Goal: Transaction & Acquisition: Purchase product/service

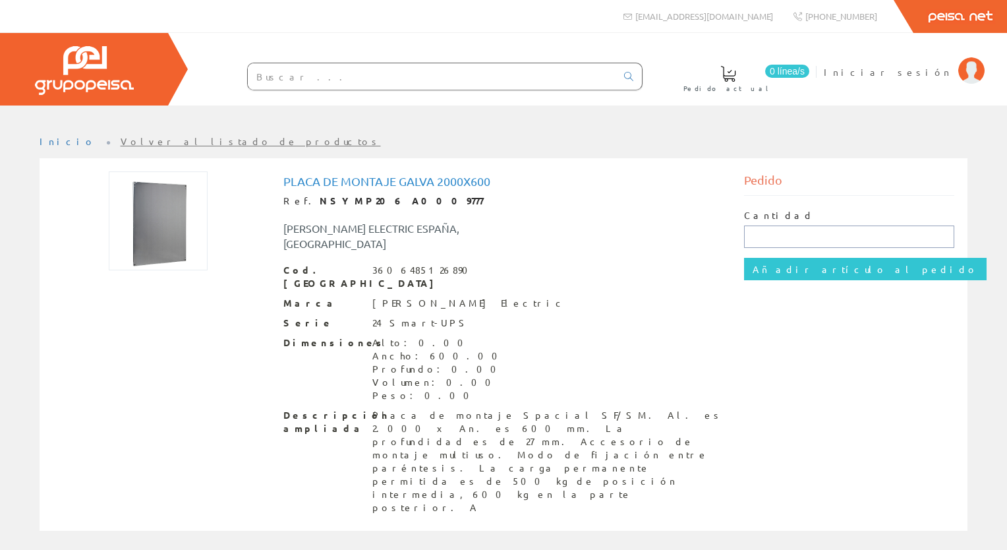
click at [762, 233] on input "text" at bounding box center [849, 236] width 211 height 22
type input "1"
click at [779, 268] on input "Añadir artículo al pedido" at bounding box center [865, 269] width 243 height 22
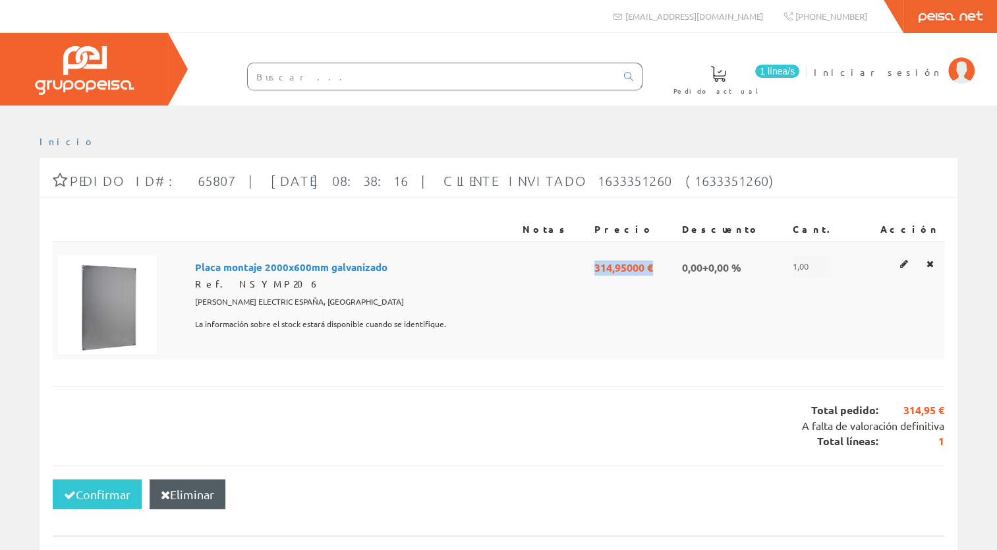
drag, startPoint x: 644, startPoint y: 269, endPoint x: 699, endPoint y: 266, distance: 54.8
click at [677, 266] on td "314,95000 €" at bounding box center [633, 300] width 88 height 118
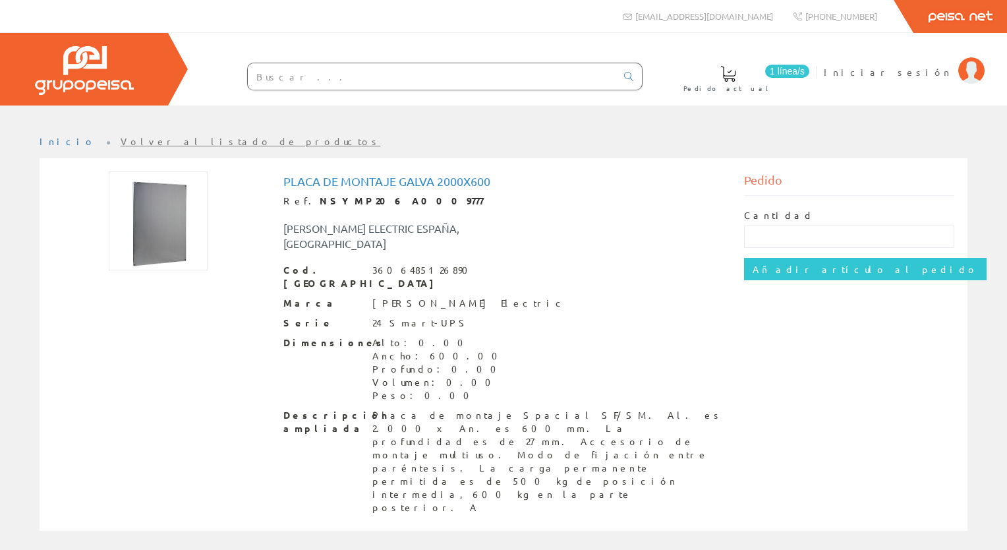
click at [736, 80] on span at bounding box center [728, 74] width 16 height 16
